Goal: Use online tool/utility: Utilize a website feature to perform a specific function

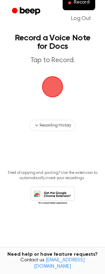
click at [54, 88] on span "button" at bounding box center [52, 86] width 21 height 21
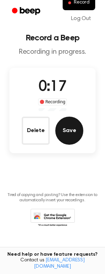
click at [77, 138] on button "Save" at bounding box center [70, 131] width 28 height 28
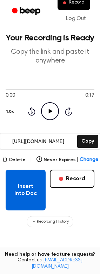
click at [27, 193] on button "Insert into Doc" at bounding box center [26, 190] width 40 height 41
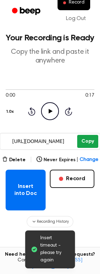
click at [90, 140] on button "Copy" at bounding box center [87, 141] width 21 height 13
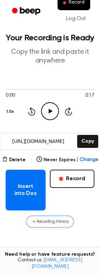
click at [44, 222] on span "Recording History" at bounding box center [53, 222] width 32 height 6
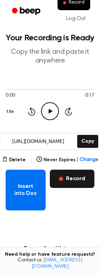
click at [77, 180] on button "Record" at bounding box center [72, 179] width 45 height 18
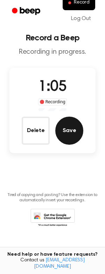
click at [71, 131] on button "Save" at bounding box center [70, 131] width 28 height 28
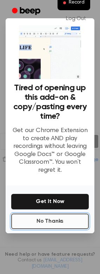
click at [54, 222] on button "No Thanks" at bounding box center [50, 221] width 78 height 15
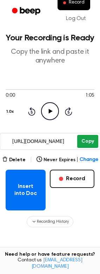
click at [86, 142] on button "Copy" at bounding box center [87, 141] width 21 height 13
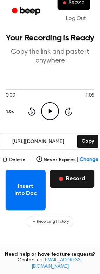
click at [83, 180] on button "Record" at bounding box center [72, 179] width 45 height 18
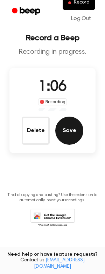
click at [72, 135] on button "Save" at bounding box center [70, 131] width 28 height 28
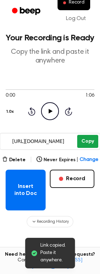
click at [85, 141] on button "Copy" at bounding box center [87, 141] width 21 height 13
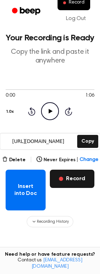
click at [76, 180] on button "Record" at bounding box center [72, 179] width 45 height 18
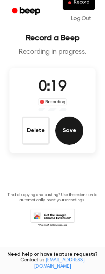
click at [69, 128] on button "Save" at bounding box center [70, 131] width 28 height 28
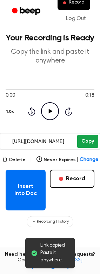
click at [86, 137] on button "Copy" at bounding box center [87, 141] width 21 height 13
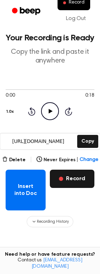
click at [84, 174] on button "Record" at bounding box center [72, 179] width 45 height 18
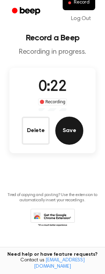
click at [69, 135] on button "Save" at bounding box center [70, 131] width 28 height 28
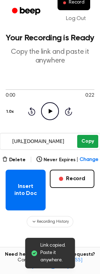
click at [88, 137] on button "Copy" at bounding box center [87, 141] width 21 height 13
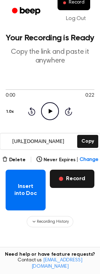
click at [77, 182] on button "Record" at bounding box center [72, 179] width 45 height 18
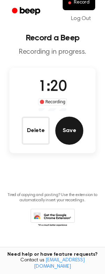
click at [73, 137] on button "Save" at bounding box center [70, 131] width 28 height 28
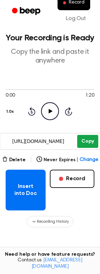
click at [97, 142] on button "Copy" at bounding box center [87, 141] width 21 height 13
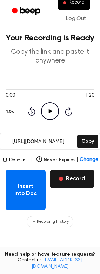
click at [77, 176] on button "Record" at bounding box center [72, 179] width 45 height 18
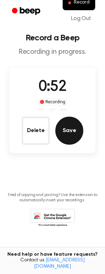
click at [72, 135] on button "Save" at bounding box center [70, 131] width 28 height 28
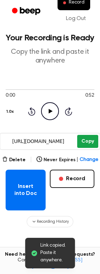
click at [89, 138] on button "Copy" at bounding box center [87, 141] width 21 height 13
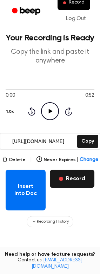
click at [71, 181] on button "Record" at bounding box center [72, 179] width 45 height 18
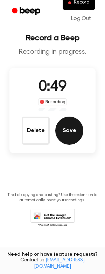
click at [66, 133] on button "Save" at bounding box center [70, 131] width 28 height 28
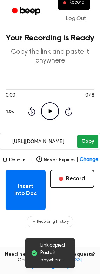
click at [83, 137] on button "Copy" at bounding box center [87, 141] width 21 height 13
click at [90, 144] on button "Copy" at bounding box center [87, 141] width 21 height 13
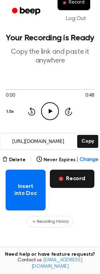
click at [89, 182] on button "Record" at bounding box center [72, 179] width 45 height 18
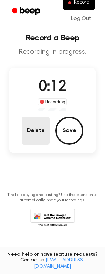
click at [38, 129] on button "Delete" at bounding box center [36, 131] width 28 height 28
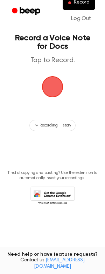
click at [61, 92] on span "button" at bounding box center [53, 87] width 24 height 24
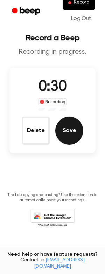
click at [75, 121] on button "Save" at bounding box center [70, 131] width 28 height 28
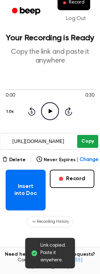
click at [92, 139] on button "Copy" at bounding box center [87, 141] width 21 height 13
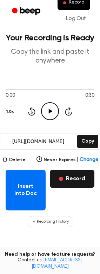
drag, startPoint x: 68, startPoint y: 179, endPoint x: 61, endPoint y: 184, distance: 8.0
click at [68, 179] on button "Record" at bounding box center [72, 179] width 45 height 18
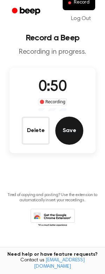
click at [72, 138] on button "Save" at bounding box center [70, 131] width 28 height 28
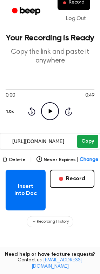
click at [87, 141] on button "Copy" at bounding box center [87, 141] width 21 height 13
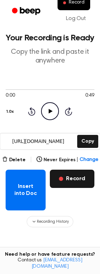
click at [71, 179] on button "Record" at bounding box center [72, 179] width 45 height 18
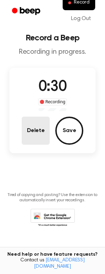
click at [34, 137] on button "Delete" at bounding box center [36, 131] width 28 height 28
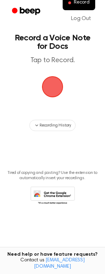
click at [50, 88] on span "button" at bounding box center [52, 86] width 21 height 21
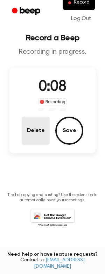
click at [38, 128] on button "Delete" at bounding box center [36, 131] width 28 height 28
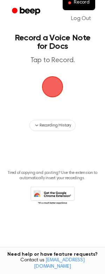
click at [47, 84] on span "button" at bounding box center [52, 86] width 27 height 27
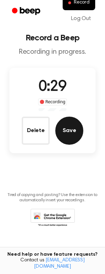
click at [64, 130] on button "Save" at bounding box center [70, 131] width 28 height 28
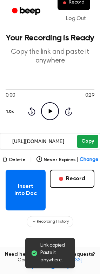
click at [88, 140] on button "Copy" at bounding box center [87, 141] width 21 height 13
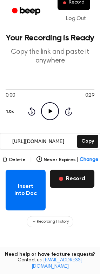
drag, startPoint x: 72, startPoint y: 181, endPoint x: 70, endPoint y: 185, distance: 4.1
click at [70, 185] on button "Record" at bounding box center [72, 179] width 45 height 18
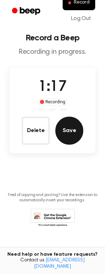
click at [70, 128] on button "Save" at bounding box center [70, 131] width 28 height 28
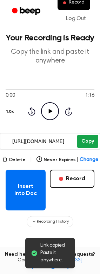
click at [79, 140] on button "Copy" at bounding box center [87, 141] width 21 height 13
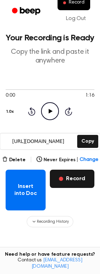
click at [76, 183] on button "Record" at bounding box center [72, 179] width 45 height 18
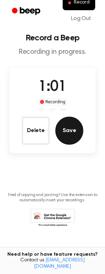
click at [69, 134] on button "Save" at bounding box center [70, 131] width 28 height 28
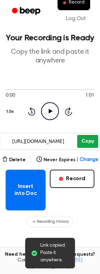
click at [89, 141] on button "Copy" at bounding box center [87, 141] width 21 height 13
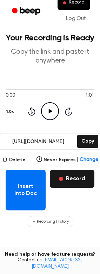
click at [74, 179] on button "Record" at bounding box center [72, 179] width 45 height 18
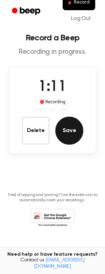
click at [69, 129] on button "Save" at bounding box center [70, 131] width 28 height 28
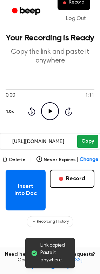
click at [81, 142] on button "Copy" at bounding box center [87, 141] width 21 height 13
